Goal: Task Accomplishment & Management: Use online tool/utility

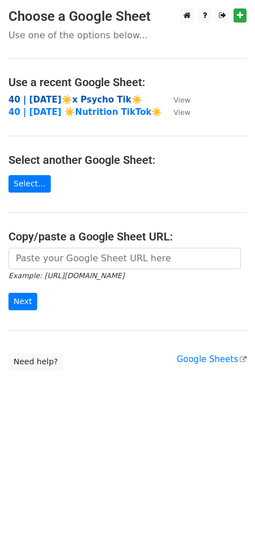
click at [66, 98] on strong "40 | [DATE]☀️x Psycho Tik☀️" at bounding box center [74, 100] width 133 height 10
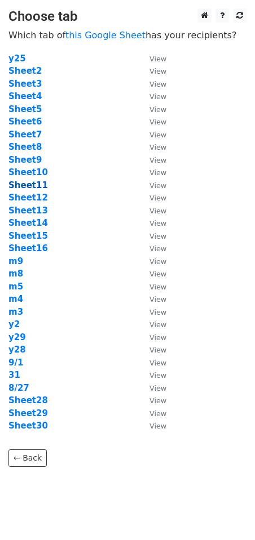
click at [24, 185] on strong "Sheet11" at bounding box center [27, 185] width 39 height 10
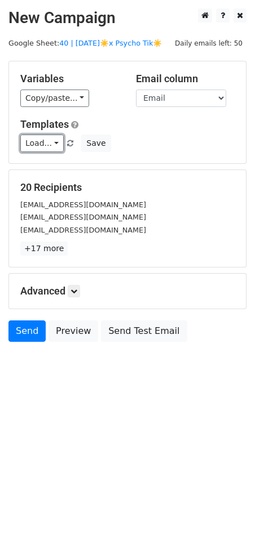
click at [39, 140] on link "Load..." at bounding box center [41, 143] width 43 height 17
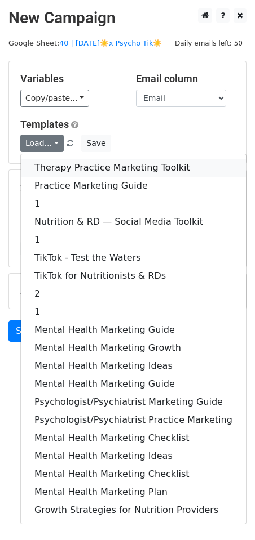
click at [54, 175] on link "Therapy Practice Marketing Toolkit" at bounding box center [133, 168] width 225 height 18
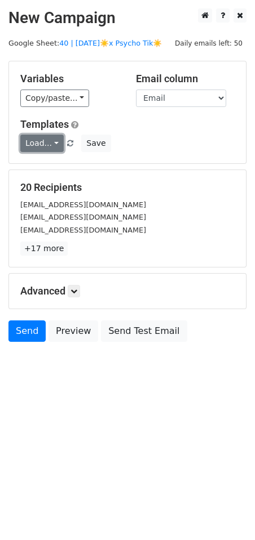
click at [44, 149] on link "Load..." at bounding box center [41, 143] width 43 height 17
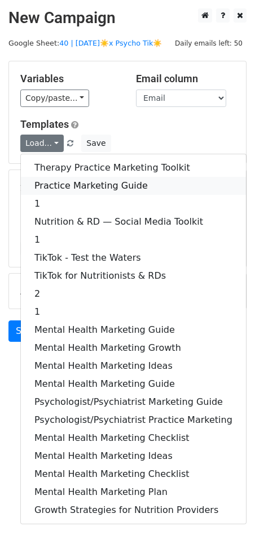
click at [47, 187] on link "Practice Marketing Guide" at bounding box center [133, 186] width 225 height 18
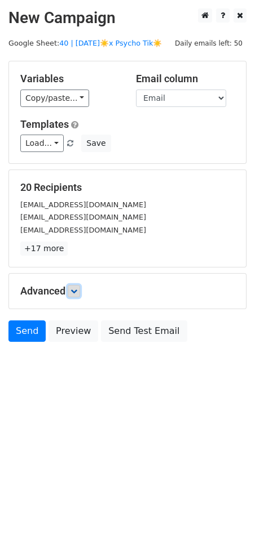
click at [72, 293] on link at bounding box center [74, 291] width 12 height 12
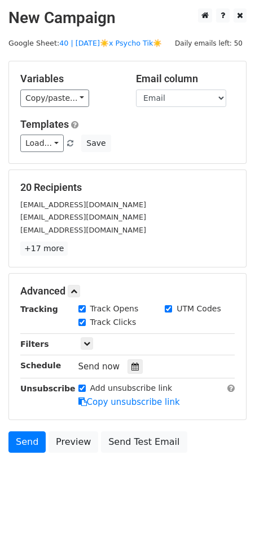
click at [130, 359] on div "Send now" at bounding box center [144, 366] width 132 height 15
click at [131, 366] on icon at bounding box center [134, 367] width 7 height 8
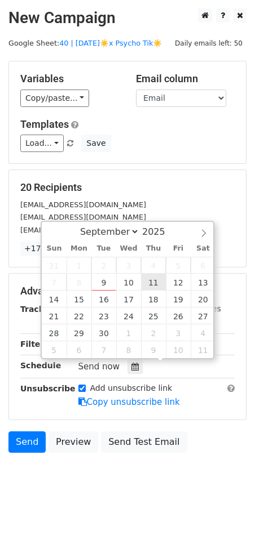
type input "2025-09-11 12:00"
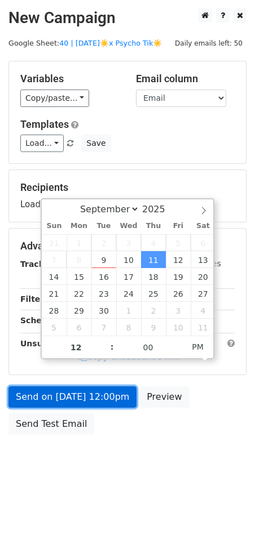
click at [93, 402] on link "Send on Sep 11 at 12:00pm" at bounding box center [72, 396] width 128 height 21
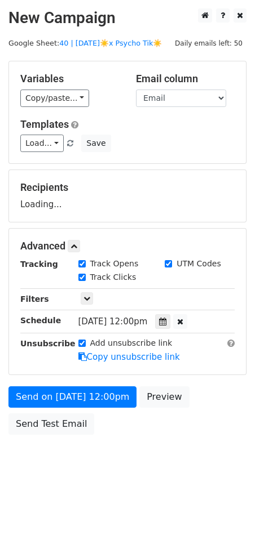
click at [43, 440] on body "New Campaign Daily emails left: 50 Google Sheet: 40 | AUG 27☀️x Psycho Tik☀️ Va…" at bounding box center [127, 246] width 255 height 477
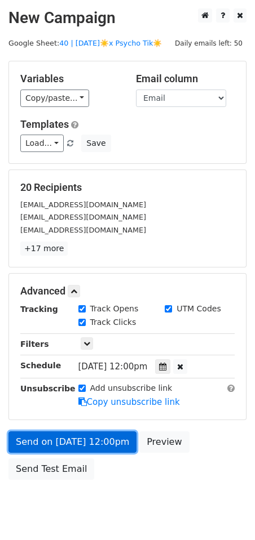
click at [47, 433] on link "Send on Sep 11 at 12:00pm" at bounding box center [72, 441] width 128 height 21
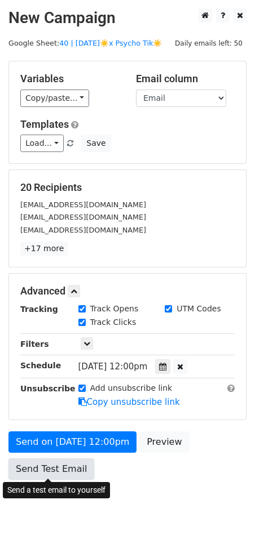
click at [42, 461] on link "Send Test Email" at bounding box center [51, 468] width 86 height 21
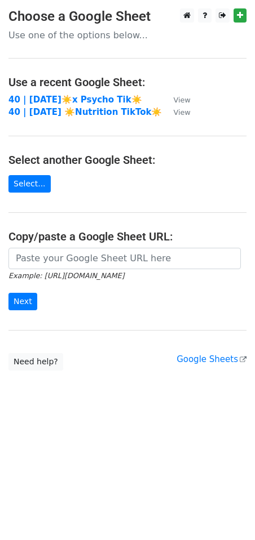
click at [72, 100] on strong "40 | [DATE]☀️x Psycho Tik☀️" at bounding box center [74, 100] width 133 height 10
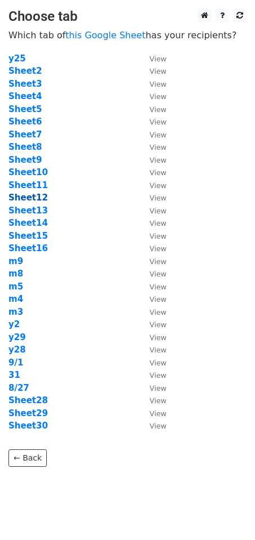
click at [28, 197] on strong "Sheet12" at bounding box center [27, 198] width 39 height 10
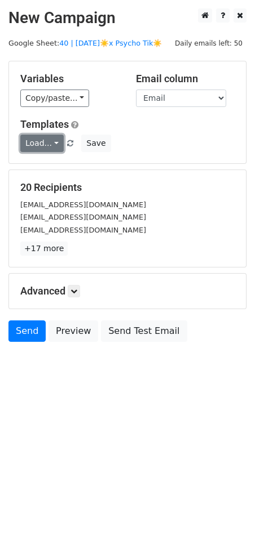
click at [43, 142] on link "Load..." at bounding box center [41, 143] width 43 height 17
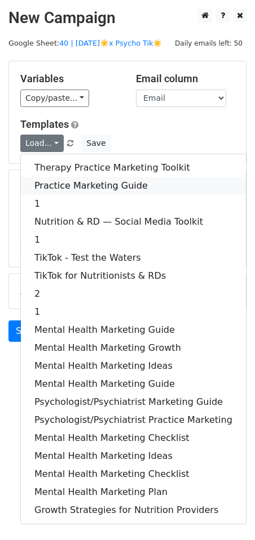
click at [47, 181] on link "Practice Marketing Guide" at bounding box center [133, 186] width 225 height 18
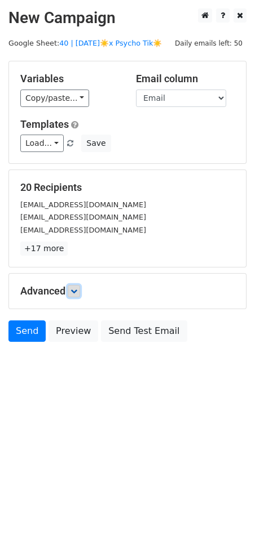
click at [80, 293] on link at bounding box center [74, 291] width 12 height 12
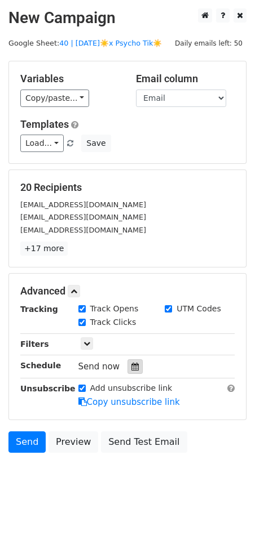
click at [133, 368] on div at bounding box center [134, 366] width 15 height 15
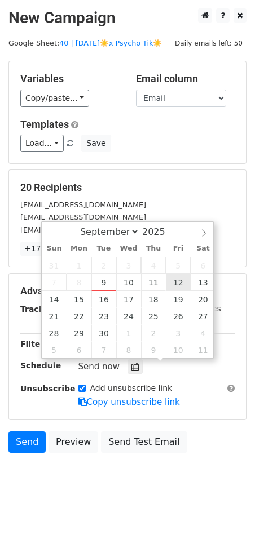
type input "2025-09-12 12:00"
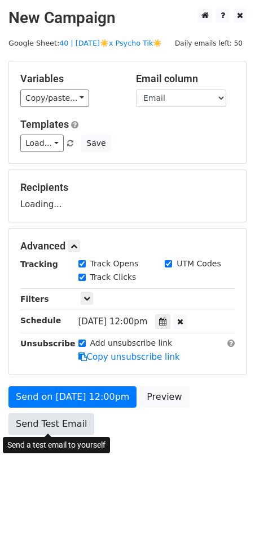
click at [68, 419] on link "Send Test Email" at bounding box center [51, 423] width 86 height 21
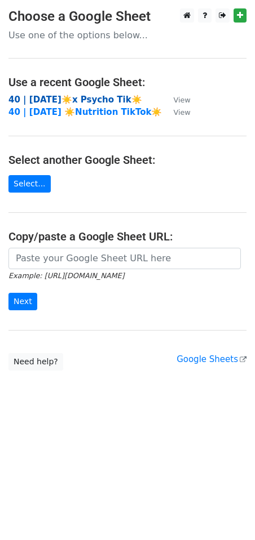
click at [60, 99] on strong "40 | [DATE]☀️x Psycho Tik☀️" at bounding box center [74, 100] width 133 height 10
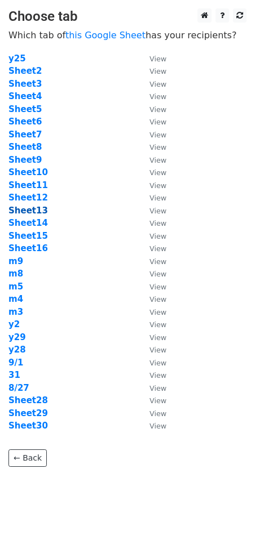
click at [29, 214] on strong "Sheet13" at bounding box center [27, 211] width 39 height 10
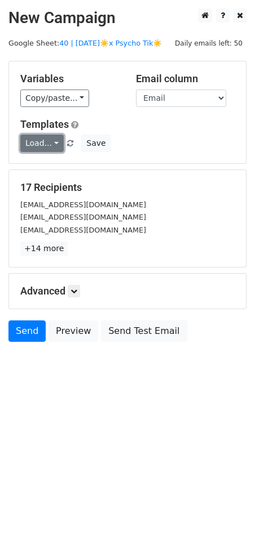
click at [39, 138] on link "Load..." at bounding box center [41, 143] width 43 height 17
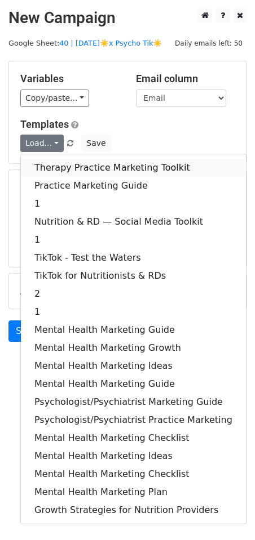
click at [69, 168] on link "Therapy Practice Marketing Toolkit" at bounding box center [133, 168] width 225 height 18
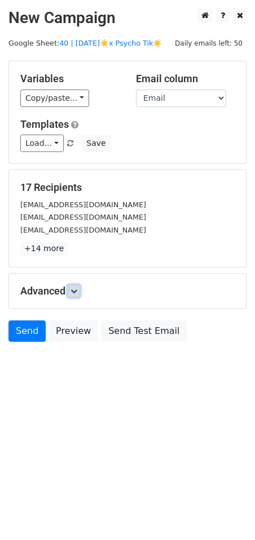
click at [77, 295] on link at bounding box center [74, 291] width 12 height 12
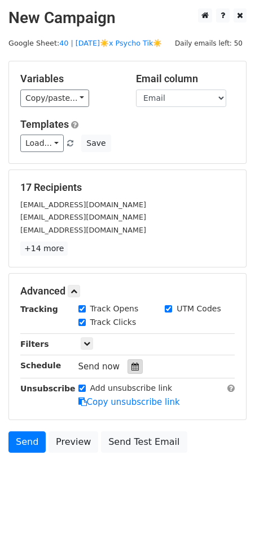
click at [131, 366] on icon at bounding box center [134, 367] width 7 height 8
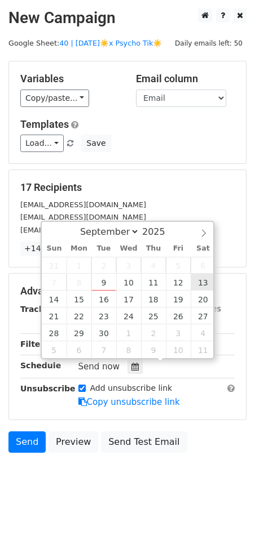
type input "2025-09-13 12:00"
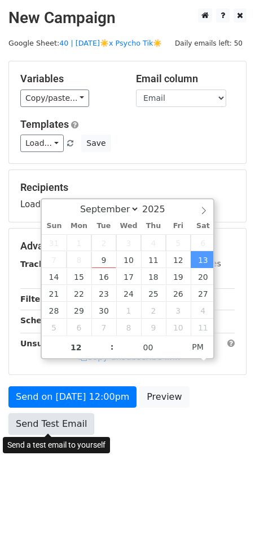
click at [66, 420] on link "Send Test Email" at bounding box center [51, 423] width 86 height 21
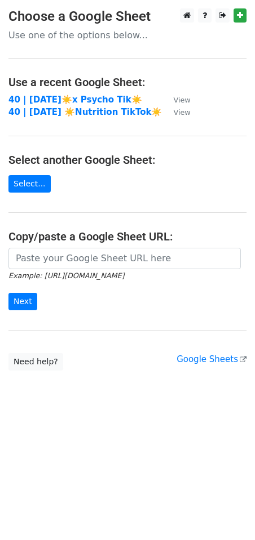
click at [90, 92] on main "Choose a Google Sheet Use one of the options below... Use a recent Google Sheet…" at bounding box center [127, 189] width 255 height 362
click at [89, 96] on strong "40 | [DATE]☀️x Psycho Tik☀️" at bounding box center [74, 100] width 133 height 10
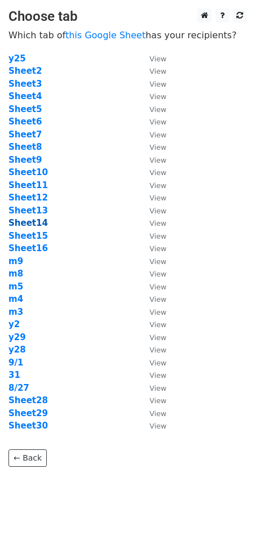
click at [35, 225] on strong "Sheet14" at bounding box center [27, 223] width 39 height 10
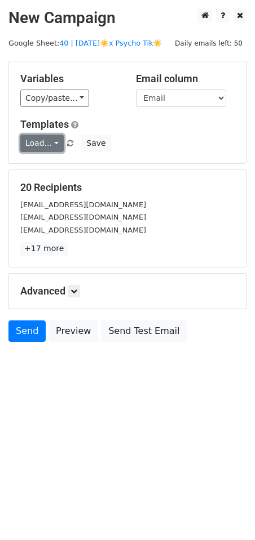
click at [41, 146] on link "Load..." at bounding box center [41, 143] width 43 height 17
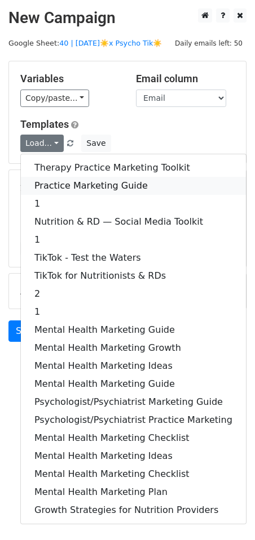
click at [57, 177] on link "Practice Marketing Guide" at bounding box center [133, 186] width 225 height 18
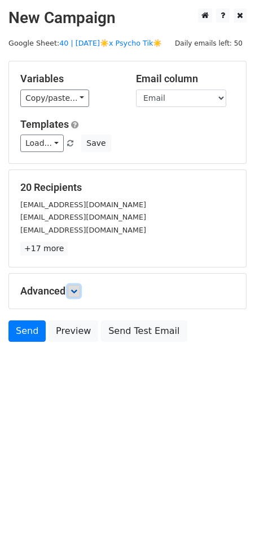
click at [74, 288] on icon at bounding box center [73, 291] width 7 height 7
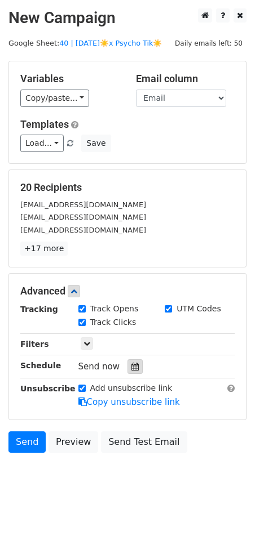
click at [131, 364] on icon at bounding box center [134, 367] width 7 height 8
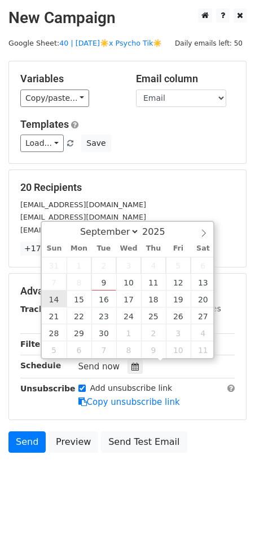
type input "2025-09-14 12:00"
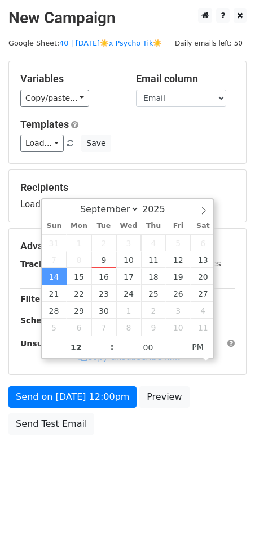
click at [53, 411] on div "Send on Sep 14 at 12:00pm Preview Send Test Email" at bounding box center [127, 413] width 255 height 54
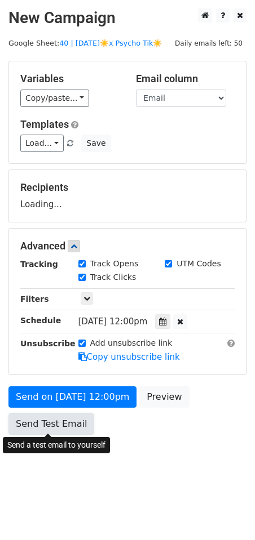
click at [52, 429] on form "Variables Copy/paste... {{Email}} Email column Email Templates Load... Therapy …" at bounding box center [127, 251] width 238 height 380
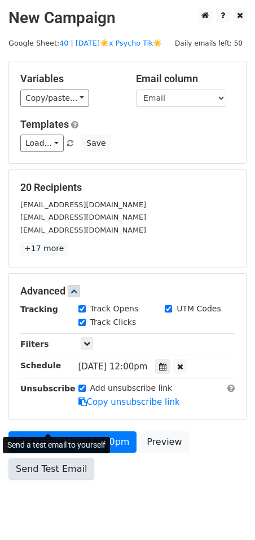
click at [52, 460] on link "Send Test Email" at bounding box center [51, 468] width 86 height 21
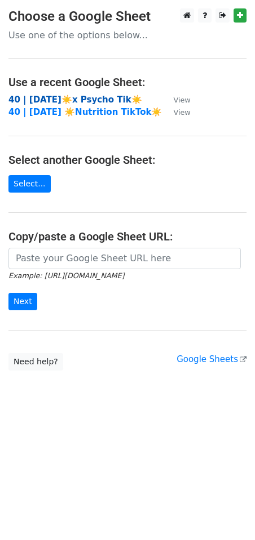
click at [91, 95] on strong "40 | AUG 27☀️x Psycho Tik☀️" at bounding box center [74, 100] width 133 height 10
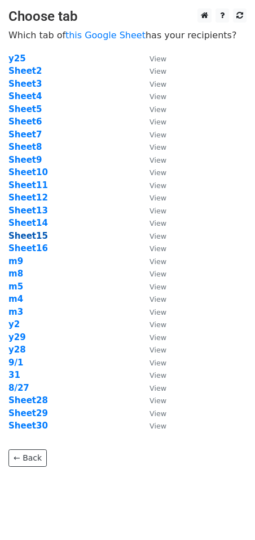
click at [35, 234] on strong "Sheet15" at bounding box center [27, 236] width 39 height 10
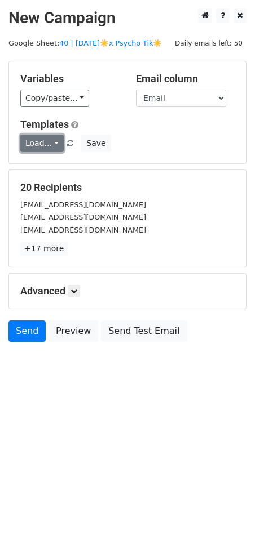
click at [45, 142] on link "Load..." at bounding box center [41, 143] width 43 height 17
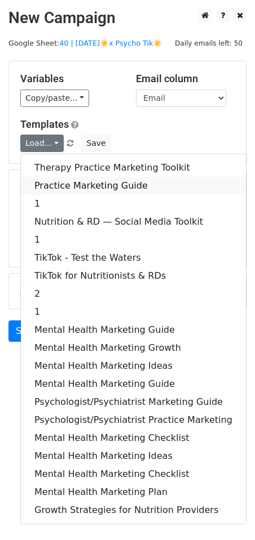
click at [53, 184] on link "Practice Marketing Guide" at bounding box center [133, 186] width 225 height 18
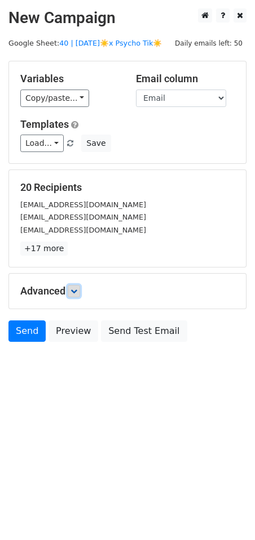
click at [74, 295] on link at bounding box center [74, 291] width 12 height 12
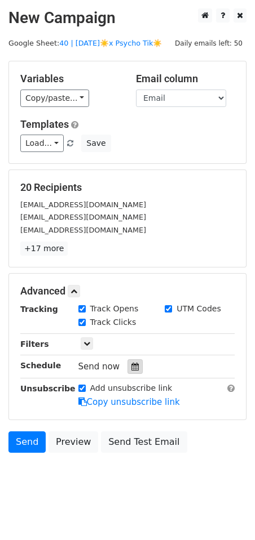
click at [131, 363] on icon at bounding box center [134, 367] width 7 height 8
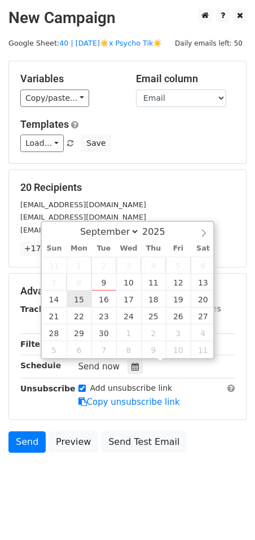
type input "[DATE] 12:00"
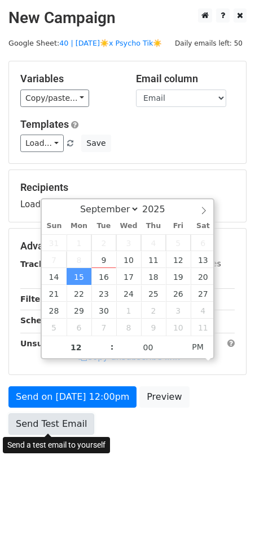
click at [62, 422] on link "Send Test Email" at bounding box center [51, 423] width 86 height 21
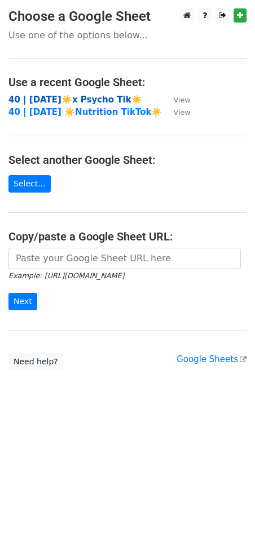
click at [74, 100] on strong "40 | [DATE]☀️x Psycho Tik☀️" at bounding box center [74, 100] width 133 height 10
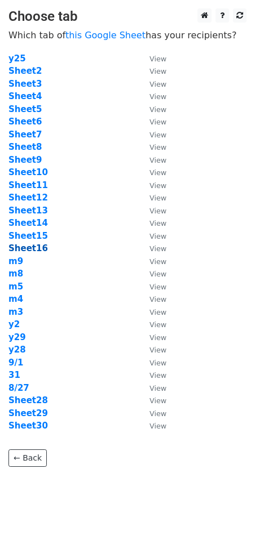
click at [30, 249] on strong "Sheet16" at bounding box center [27, 248] width 39 height 10
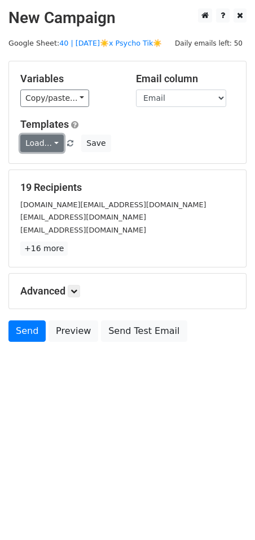
click at [40, 145] on link "Load..." at bounding box center [41, 143] width 43 height 17
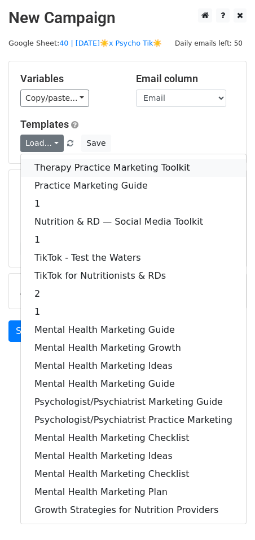
click at [54, 167] on link "Therapy Practice Marketing Toolkit" at bounding box center [133, 168] width 225 height 18
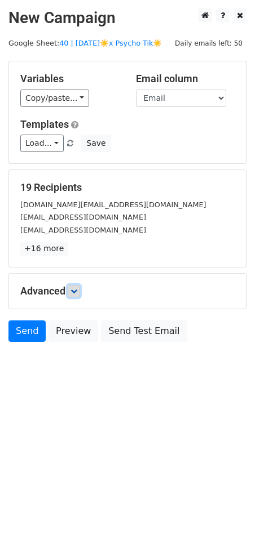
click at [73, 290] on icon at bounding box center [73, 291] width 7 height 7
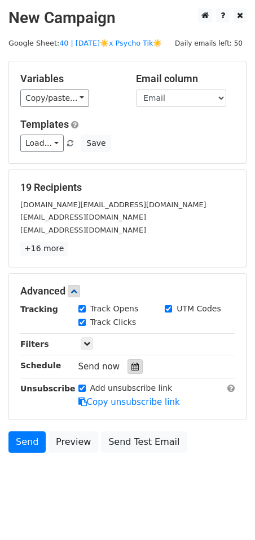
click at [131, 366] on icon at bounding box center [134, 367] width 7 height 8
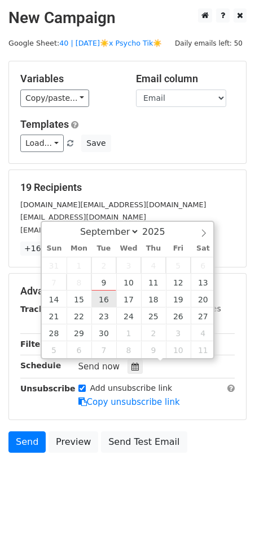
type input "[DATE] 12:00"
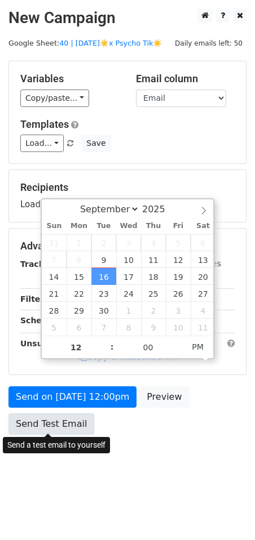
click at [65, 416] on link "Send Test Email" at bounding box center [51, 423] width 86 height 21
